Goal: Task Accomplishment & Management: Complete application form

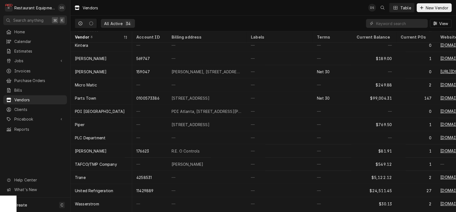
scroll to position [4, 0]
click at [430, 7] on span "New Vendor" at bounding box center [437, 8] width 25 height 6
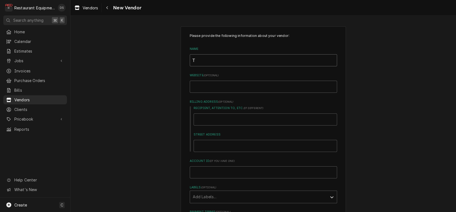
type input "T"
type textarea "x"
type input "Tr"
type textarea "x"
type input "Tru"
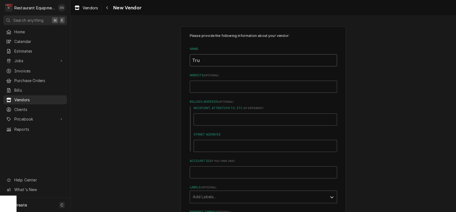
type textarea "x"
type input "True"
type textarea "x"
type input "True"
type textarea "x"
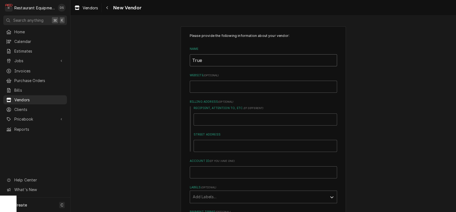
type input "True"
click at [223, 88] on input "Website ( optional )" at bounding box center [263, 87] width 147 height 12
type input "t"
type textarea "x"
type input "tr"
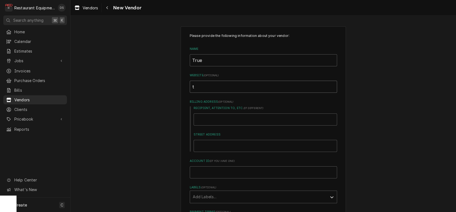
type textarea "x"
type input "tru"
type textarea "x"
type input "true"
type textarea "x"
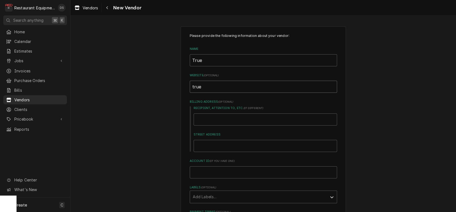
type input "truem"
type textarea "x"
type input "truemf"
type textarea "x"
type input "truemfg"
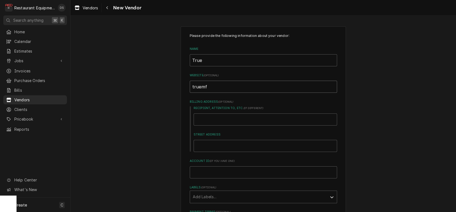
type textarea "x"
type input "truemfg."
type textarea "x"
type input "truemfg.c"
type textarea "x"
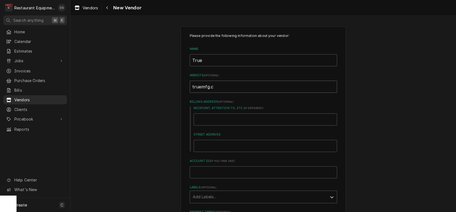
type input "truemfg.co"
type textarea "x"
type input "[DOMAIN_NAME]"
type textarea "x"
type input "[DOMAIN_NAME]"
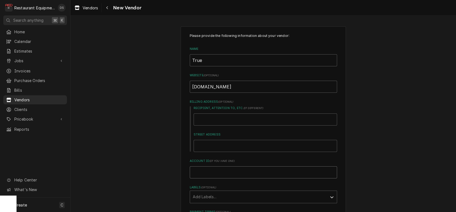
type input "2"
type textarea "x"
type input "29"
type textarea "x"
type input "290"
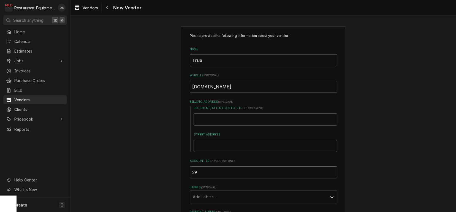
type textarea "x"
type input "2904"
type textarea "x"
type input "29043"
type textarea "x"
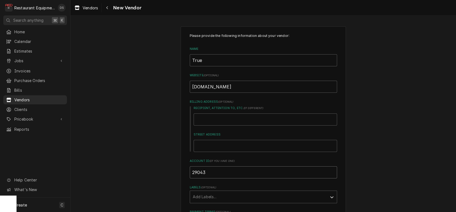
type input "290436"
type textarea "x"
type input "2904361"
type textarea "x"
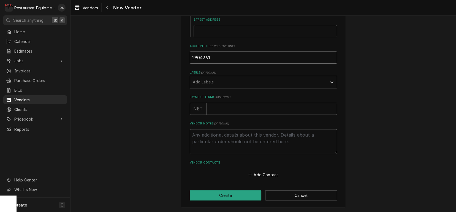
scroll to position [115, 0]
type input "2904361"
click at [229, 192] on button "Create" at bounding box center [226, 196] width 72 height 10
type textarea "x"
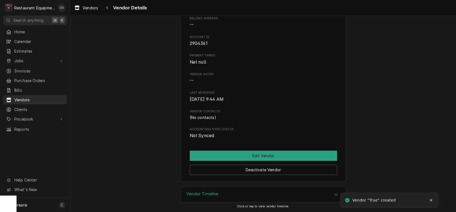
scroll to position [48, 0]
